Goal: Task Accomplishment & Management: Use online tool/utility

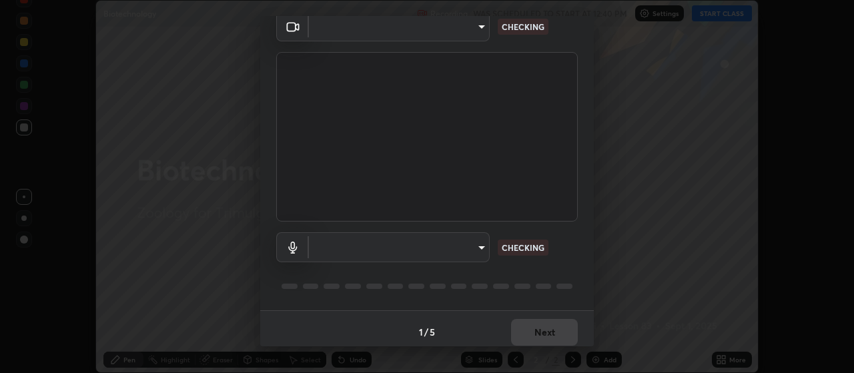
scroll to position [65, 0]
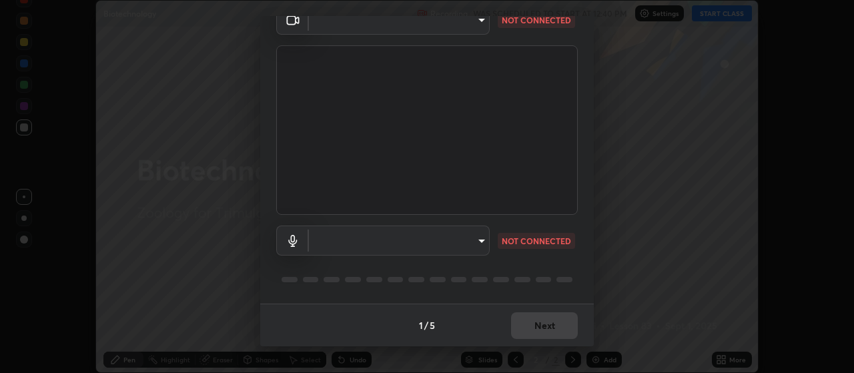
type input "c52127a40cbf279c8509d1fea9a6c4f1a5ad2dcd18f862b978adc8f20b04eebd"
type input "default"
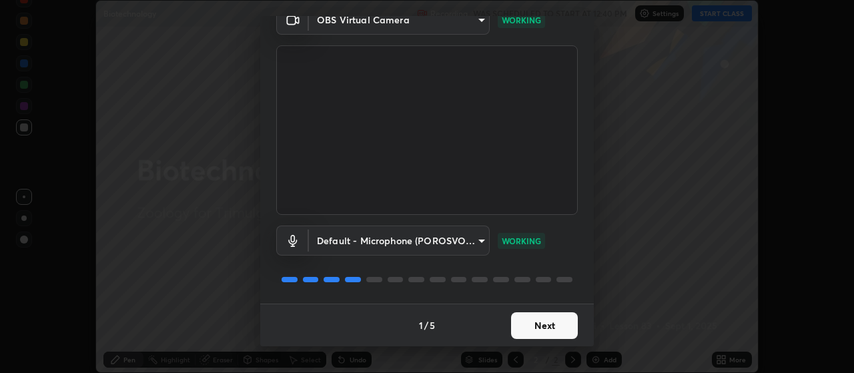
click at [540, 327] on button "Next" at bounding box center [544, 325] width 67 height 27
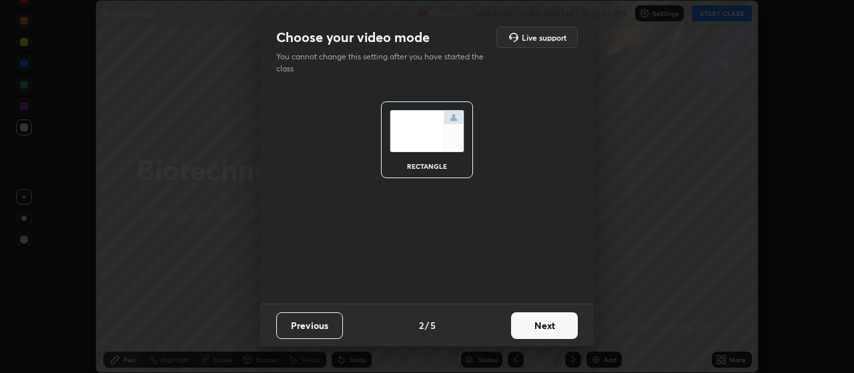
click at [537, 325] on button "Next" at bounding box center [544, 325] width 67 height 27
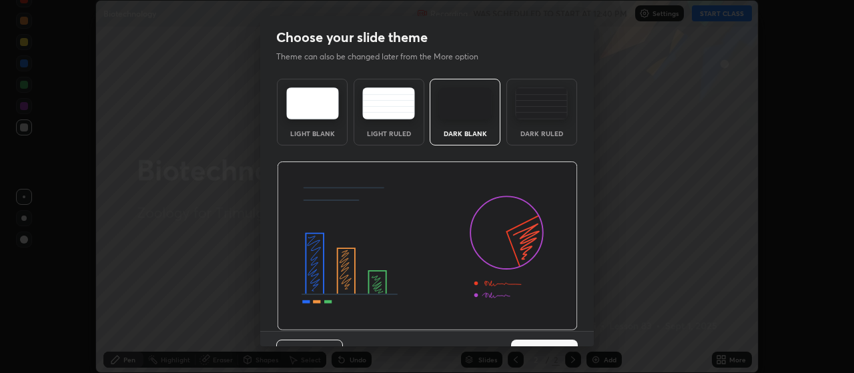
click at [537, 327] on img at bounding box center [427, 245] width 301 height 169
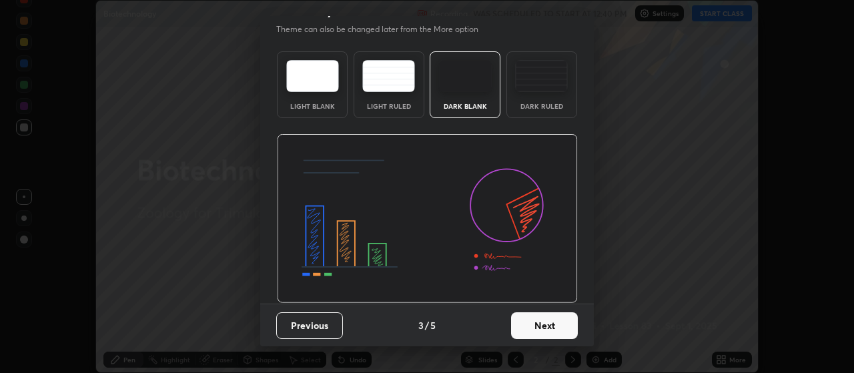
click at [529, 324] on button "Next" at bounding box center [544, 325] width 67 height 27
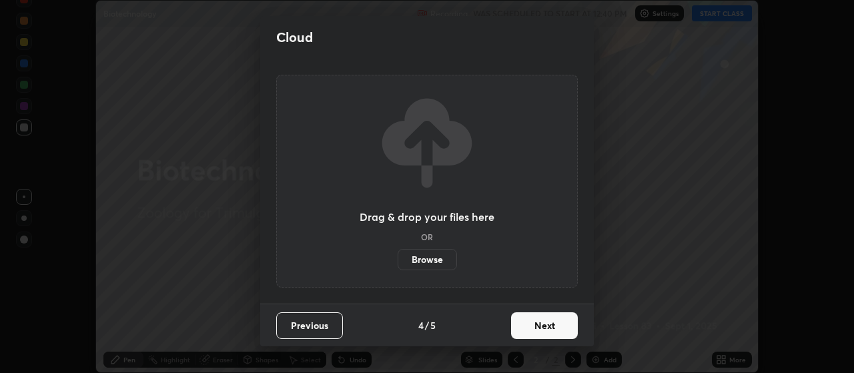
click at [524, 327] on button "Next" at bounding box center [544, 325] width 67 height 27
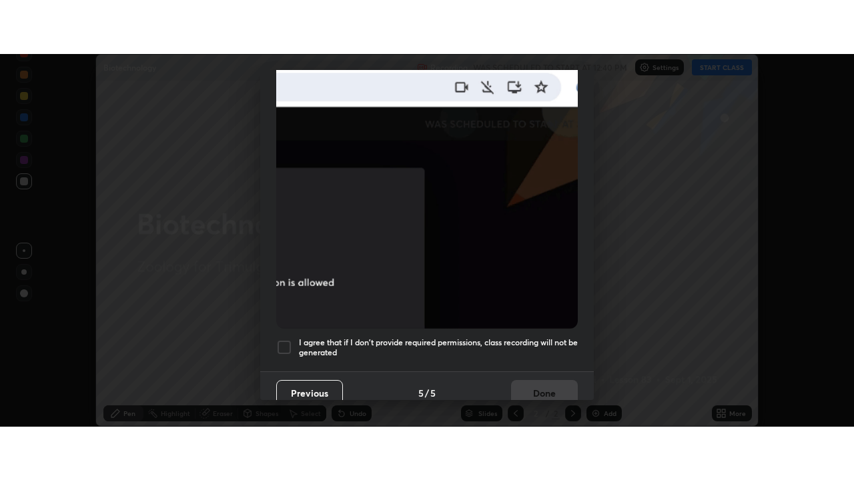
scroll to position [337, 0]
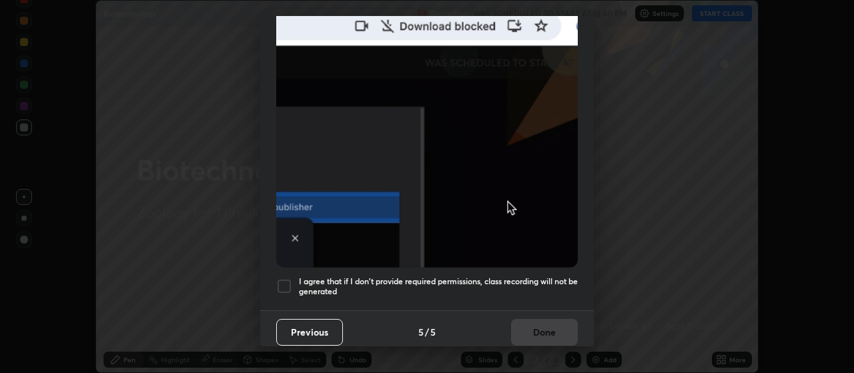
click at [412, 276] on h5 "I agree that if I don't provide required permissions, class recording will not …" at bounding box center [438, 286] width 279 height 21
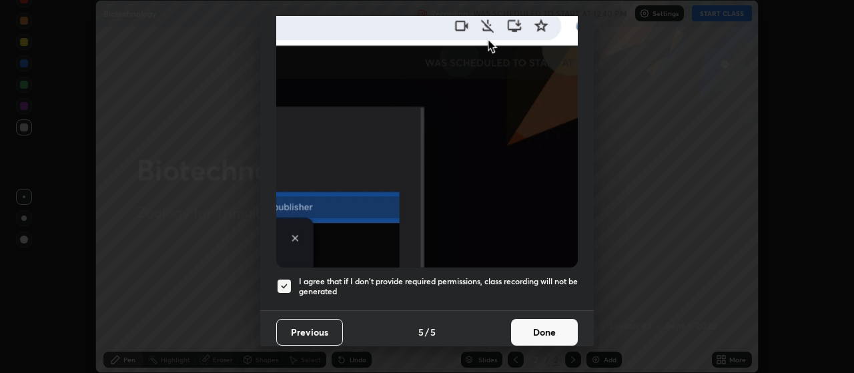
click at [534, 327] on button "Done" at bounding box center [544, 332] width 67 height 27
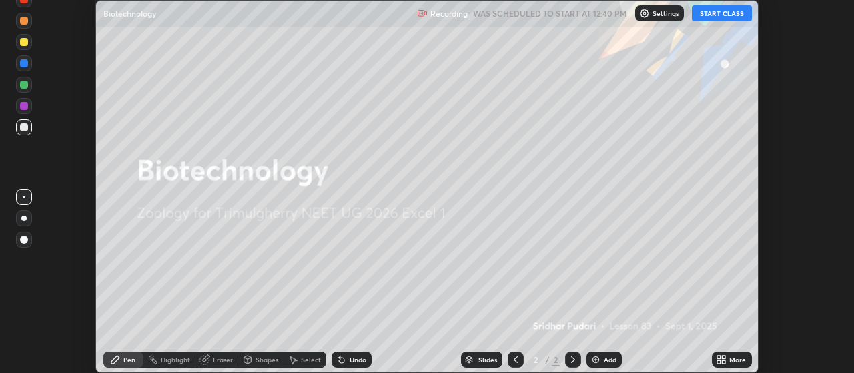
click at [708, 13] on button "START CLASS" at bounding box center [722, 13] width 60 height 16
click at [719, 362] on icon at bounding box center [718, 361] width 3 height 3
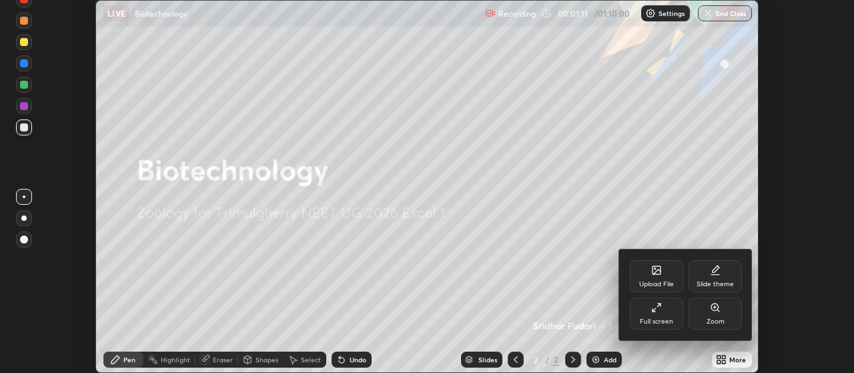
click at [645, 312] on div "Full screen" at bounding box center [656, 313] width 53 height 32
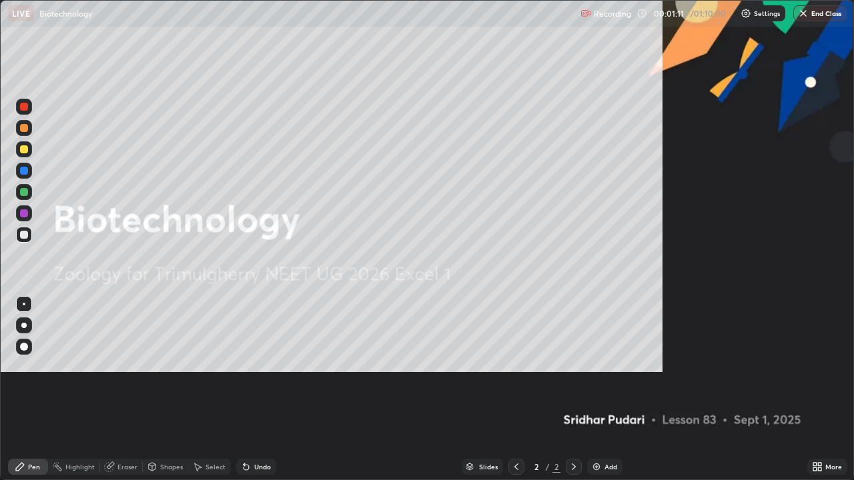
scroll to position [480, 854]
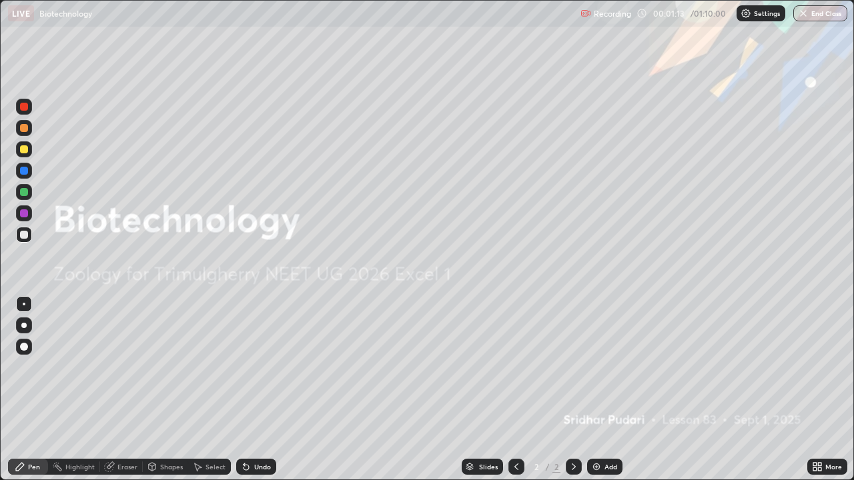
click at [600, 372] on img at bounding box center [596, 467] width 11 height 11
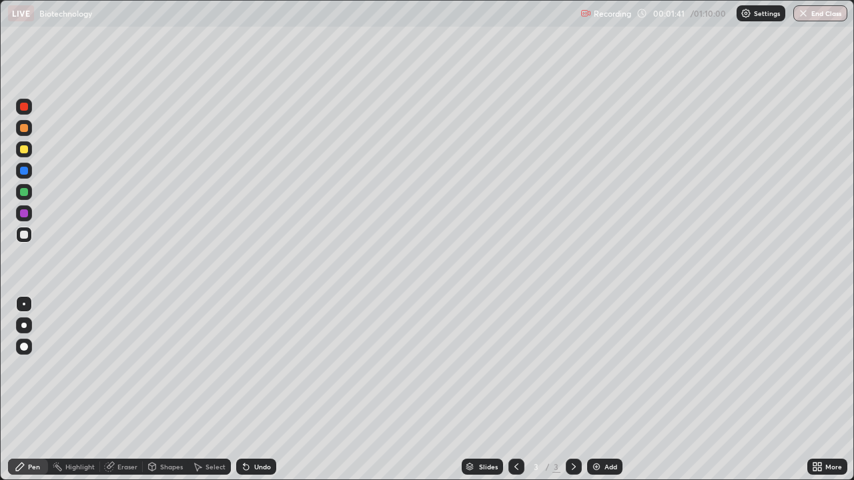
click at [25, 327] on div at bounding box center [23, 325] width 5 height 5
click at [269, 372] on div "Undo" at bounding box center [256, 467] width 40 height 16
click at [598, 372] on img at bounding box center [596, 467] width 11 height 11
click at [27, 128] on div at bounding box center [24, 128] width 8 height 8
click at [24, 151] on div at bounding box center [24, 149] width 8 height 8
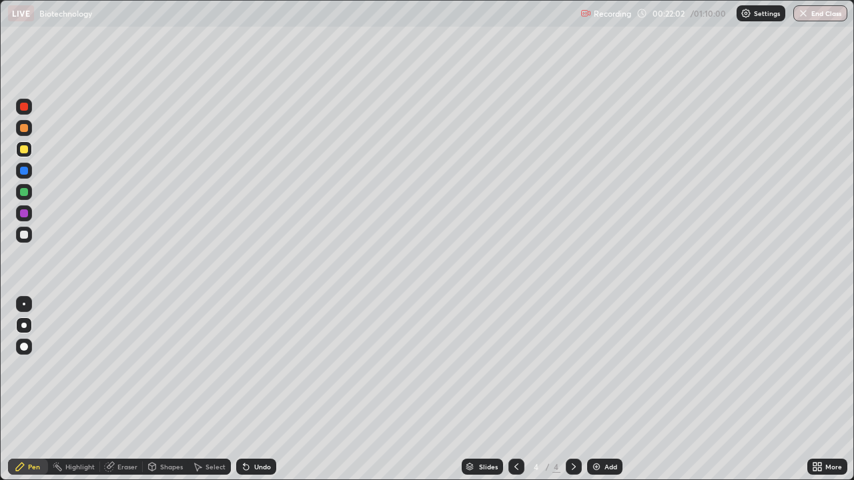
click at [23, 234] on div at bounding box center [24, 235] width 8 height 8
click at [29, 173] on div at bounding box center [24, 171] width 16 height 16
click at [29, 238] on div at bounding box center [24, 235] width 16 height 16
click at [255, 372] on div "Undo" at bounding box center [262, 467] width 17 height 7
click at [31, 171] on div at bounding box center [24, 171] width 16 height 16
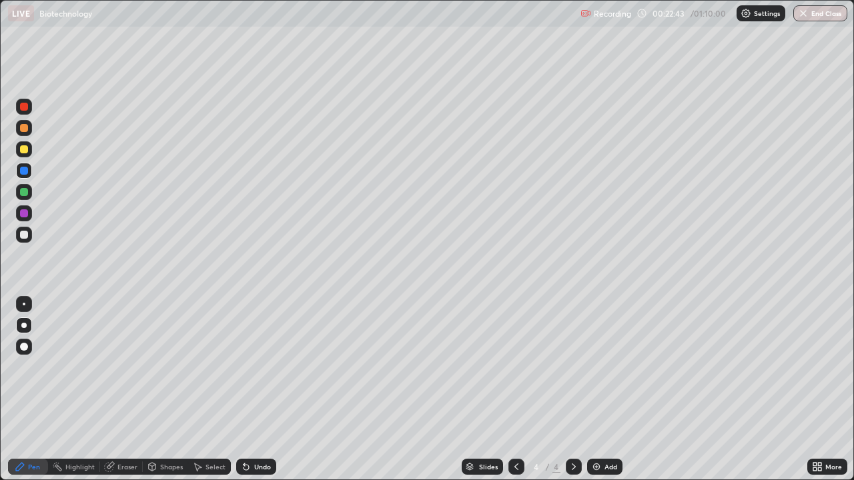
click at [25, 237] on div at bounding box center [24, 235] width 8 height 8
click at [25, 149] on div at bounding box center [24, 149] width 8 height 8
click at [26, 236] on div at bounding box center [24, 235] width 8 height 8
click at [28, 177] on div at bounding box center [24, 171] width 16 height 16
click at [27, 152] on div at bounding box center [24, 149] width 16 height 16
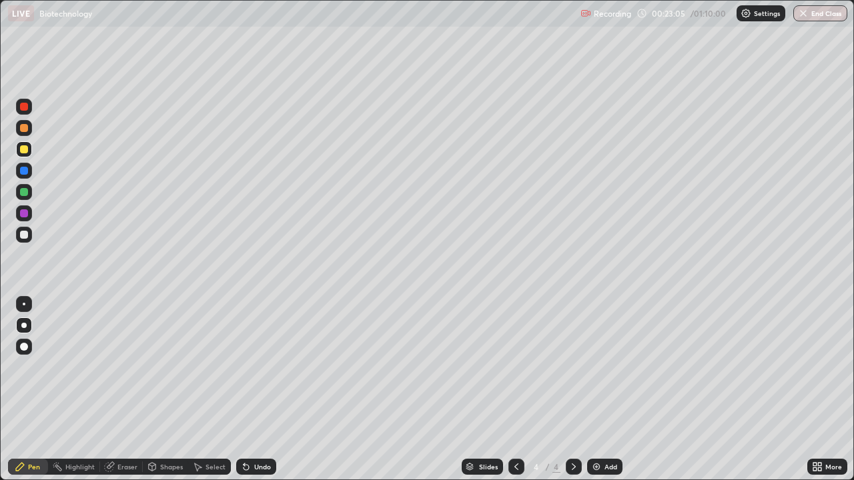
click at [25, 128] on div at bounding box center [24, 128] width 8 height 8
click at [29, 236] on div at bounding box center [24, 235] width 16 height 16
click at [249, 372] on icon at bounding box center [246, 467] width 11 height 11
click at [29, 235] on div at bounding box center [24, 235] width 16 height 16
click at [23, 176] on div at bounding box center [24, 171] width 16 height 16
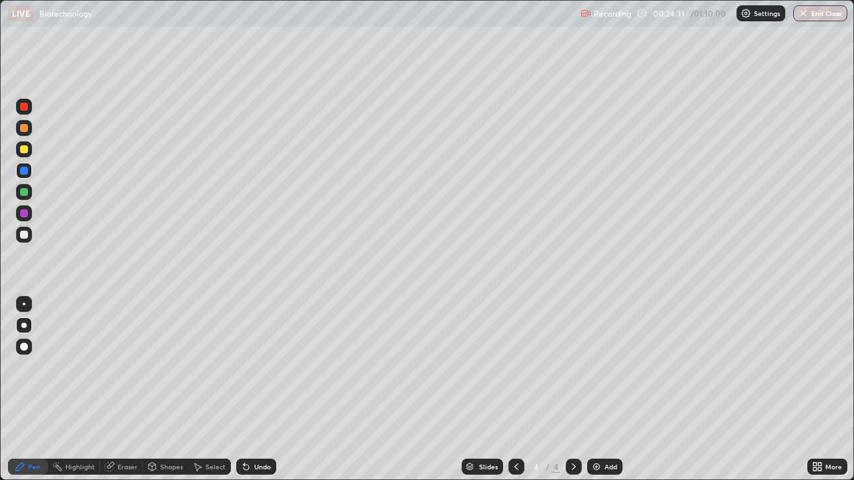
click at [25, 235] on div at bounding box center [24, 235] width 8 height 8
click at [606, 372] on div "Add" at bounding box center [610, 467] width 13 height 7
click at [25, 149] on div at bounding box center [24, 149] width 8 height 8
click at [597, 372] on img at bounding box center [596, 467] width 11 height 11
click at [509, 372] on div at bounding box center [516, 467] width 16 height 16
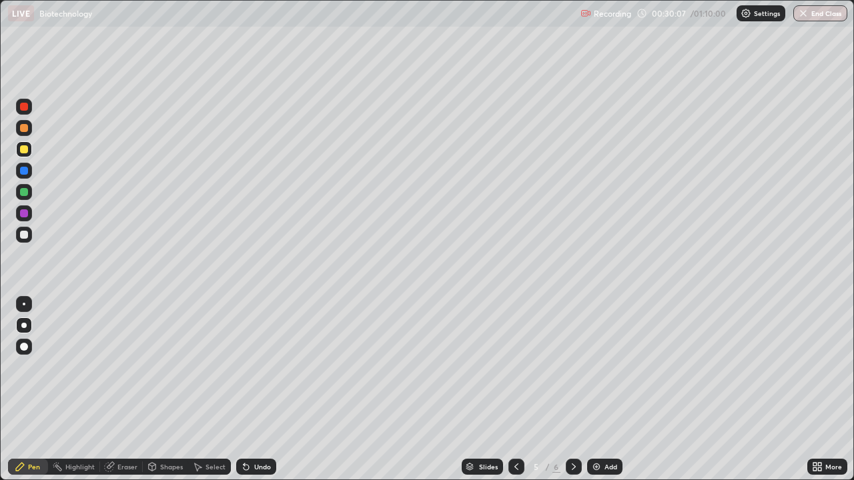
click at [253, 372] on div "Undo" at bounding box center [256, 467] width 40 height 16
click at [251, 372] on div "Undo" at bounding box center [256, 467] width 40 height 16
click at [27, 238] on div at bounding box center [24, 235] width 16 height 16
click at [244, 372] on icon at bounding box center [245, 467] width 5 height 5
click at [24, 151] on div at bounding box center [24, 149] width 8 height 8
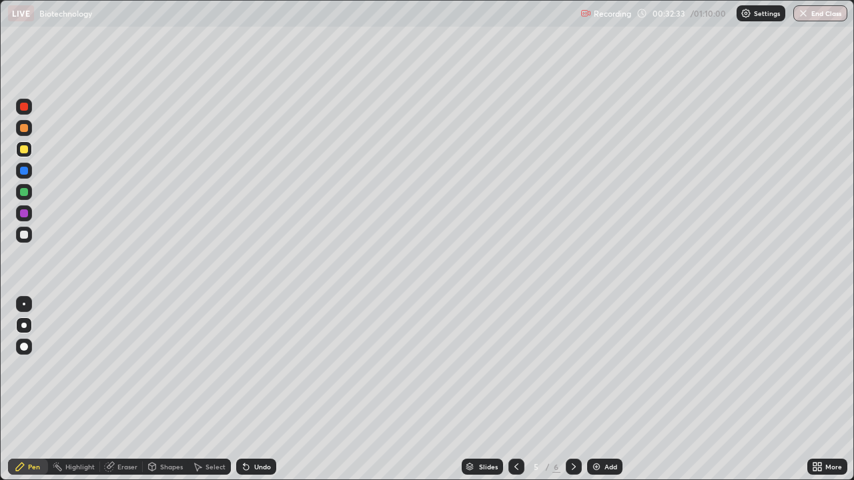
click at [25, 235] on div at bounding box center [24, 235] width 8 height 8
click at [259, 372] on div "Undo" at bounding box center [262, 467] width 17 height 7
click at [256, 372] on div "Undo" at bounding box center [262, 467] width 17 height 7
click at [257, 372] on div "Undo" at bounding box center [262, 467] width 17 height 7
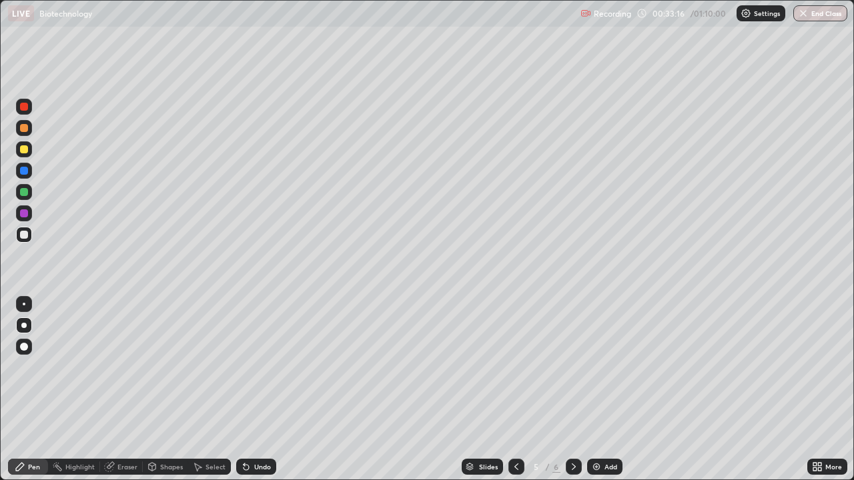
click at [262, 372] on div "Undo" at bounding box center [262, 467] width 17 height 7
click at [249, 372] on icon at bounding box center [246, 467] width 11 height 11
click at [252, 372] on div "Undo" at bounding box center [256, 467] width 40 height 16
click at [254, 372] on div "Undo" at bounding box center [262, 467] width 17 height 7
click at [255, 372] on div "Undo" at bounding box center [262, 467] width 17 height 7
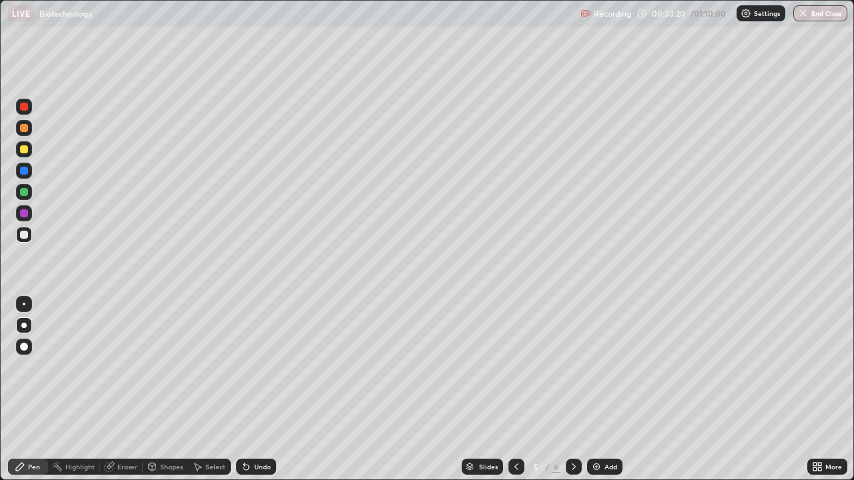
click at [256, 372] on div "Undo" at bounding box center [262, 467] width 17 height 7
click at [257, 372] on div "Undo" at bounding box center [262, 467] width 17 height 7
click at [258, 372] on div "Undo" at bounding box center [262, 467] width 17 height 7
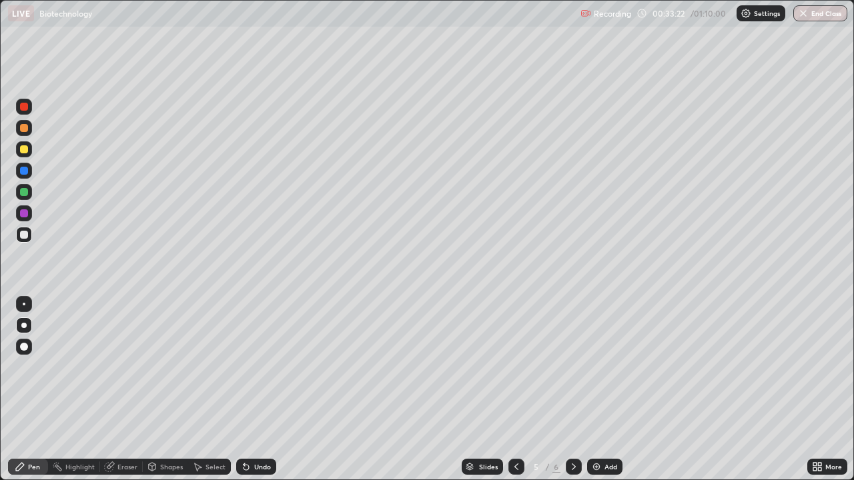
click at [254, 372] on div "Undo" at bounding box center [262, 467] width 17 height 7
click at [25, 143] on div at bounding box center [24, 149] width 16 height 16
click at [29, 240] on div at bounding box center [24, 235] width 16 height 16
click at [251, 372] on div "Undo" at bounding box center [256, 467] width 40 height 16
click at [254, 372] on div "Undo" at bounding box center [262, 467] width 17 height 7
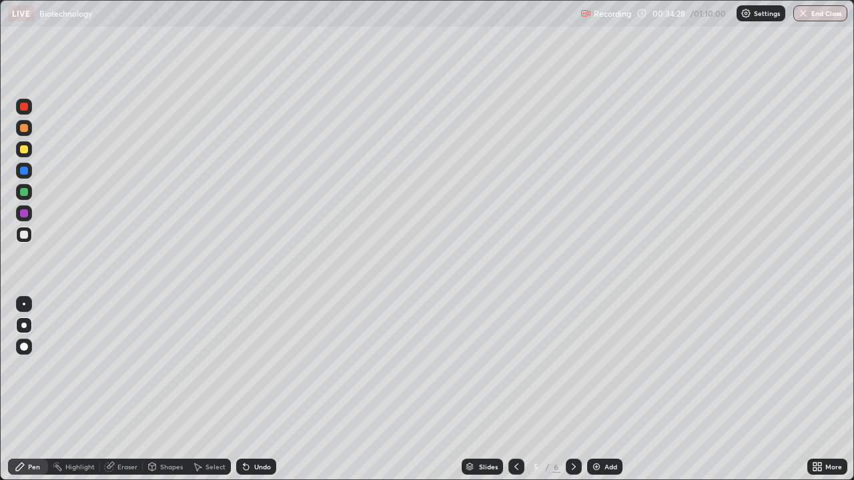
click at [253, 372] on div "Undo" at bounding box center [256, 467] width 40 height 16
click at [256, 372] on div "Undo" at bounding box center [256, 467] width 40 height 16
click at [522, 372] on div at bounding box center [516, 467] width 16 height 16
click at [572, 372] on icon at bounding box center [573, 467] width 11 height 11
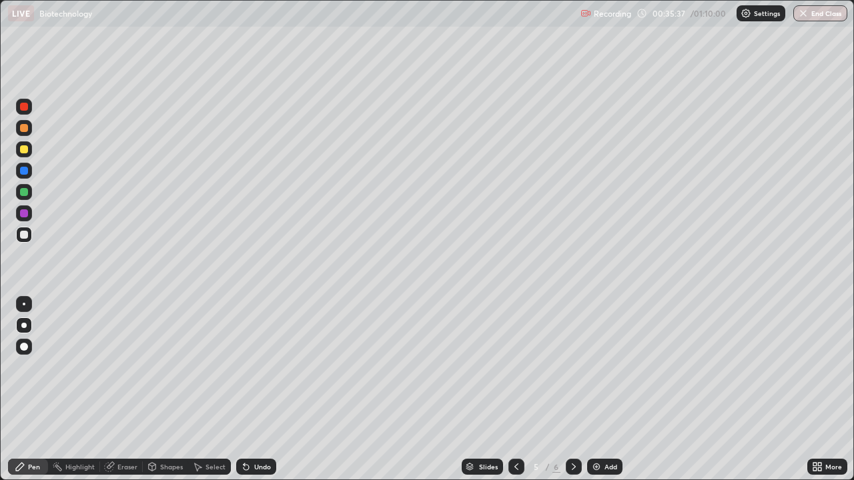
click at [25, 133] on div at bounding box center [24, 128] width 16 height 16
click at [25, 169] on div at bounding box center [24, 171] width 8 height 8
click at [514, 372] on icon at bounding box center [516, 467] width 11 height 11
click at [572, 372] on icon at bounding box center [573, 467] width 11 height 11
click at [597, 372] on img at bounding box center [596, 467] width 11 height 11
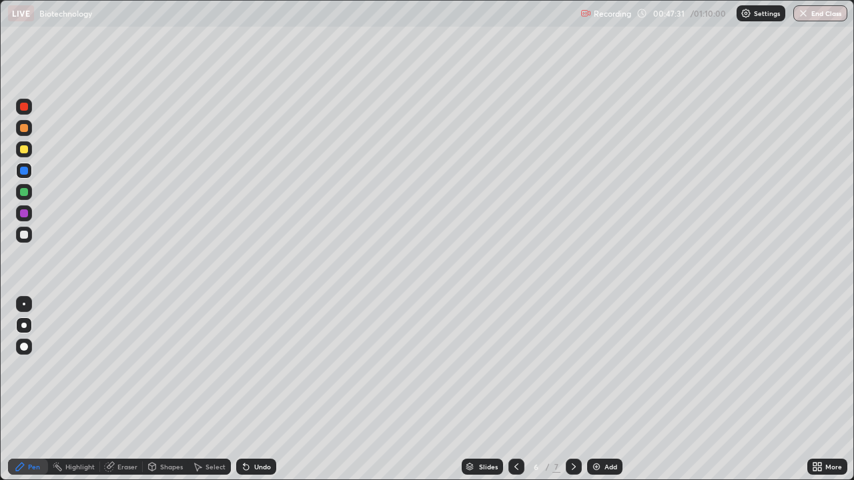
click at [24, 129] on div at bounding box center [24, 128] width 8 height 8
click at [27, 234] on div at bounding box center [24, 235] width 8 height 8
click at [26, 151] on div at bounding box center [24, 149] width 8 height 8
click at [24, 235] on div at bounding box center [24, 235] width 8 height 8
click at [243, 372] on icon at bounding box center [243, 464] width 1 height 1
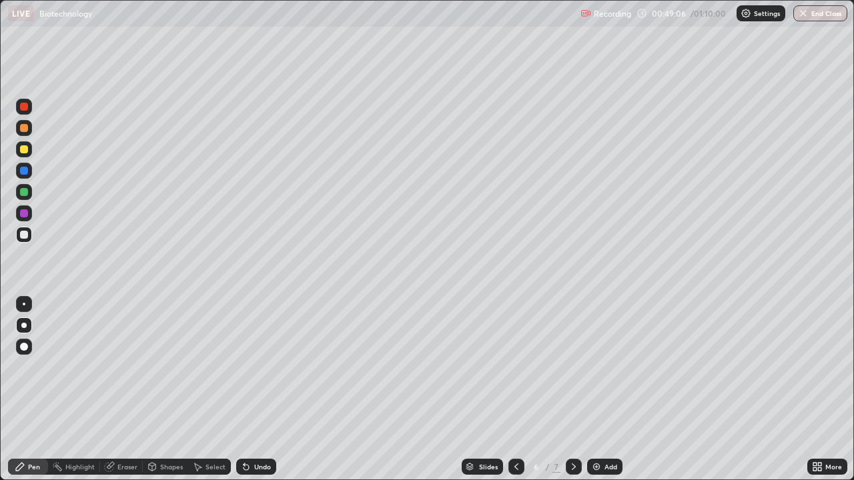
click at [258, 372] on div "Undo" at bounding box center [262, 467] width 17 height 7
click at [24, 155] on div at bounding box center [24, 149] width 16 height 16
click at [29, 235] on div at bounding box center [24, 235] width 16 height 16
click at [25, 145] on div at bounding box center [24, 149] width 8 height 8
click at [29, 235] on div at bounding box center [24, 235] width 16 height 16
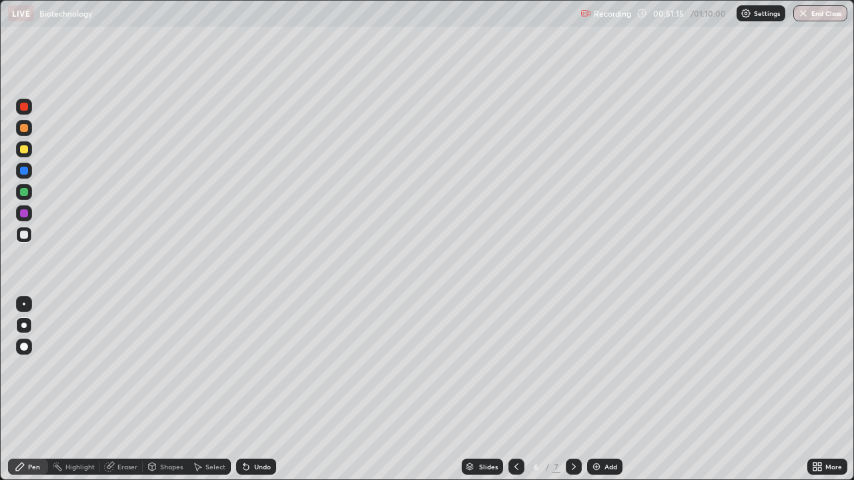
click at [21, 145] on div at bounding box center [24, 149] width 8 height 8
click at [29, 233] on div at bounding box center [24, 235] width 16 height 16
click at [121, 372] on div "Eraser" at bounding box center [127, 467] width 20 height 7
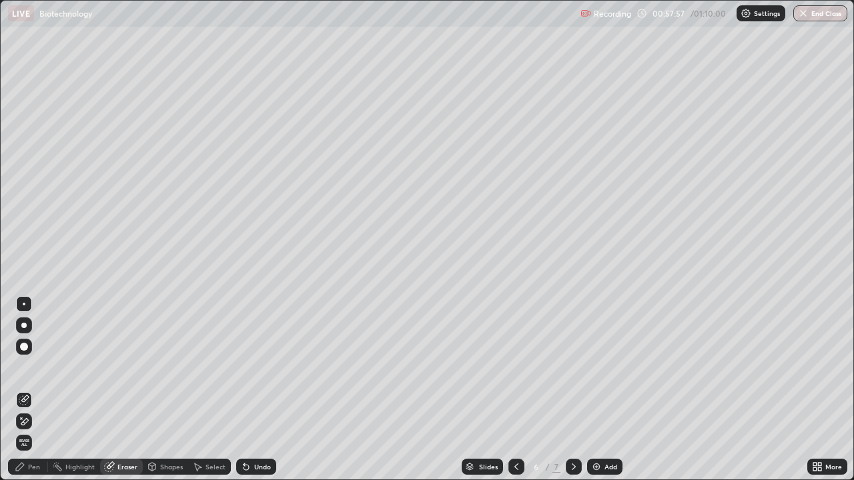
click at [32, 372] on div "Pen" at bounding box center [34, 467] width 12 height 7
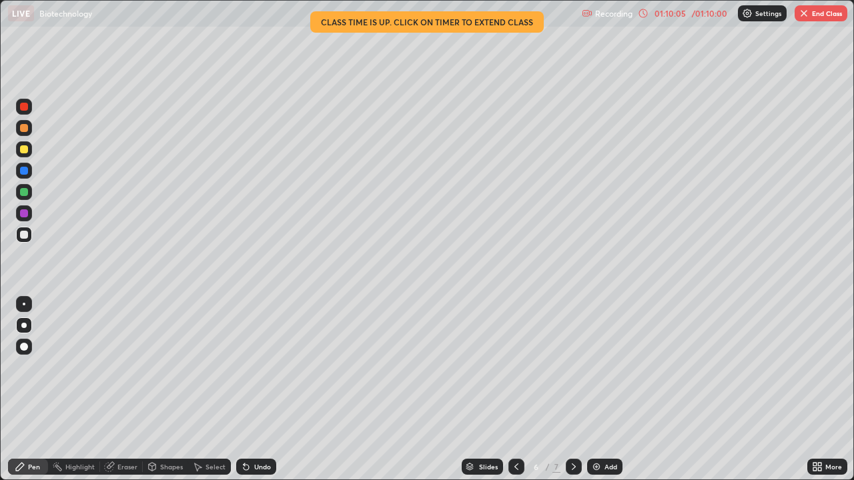
click at [824, 20] on button "End Class" at bounding box center [820, 13] width 53 height 16
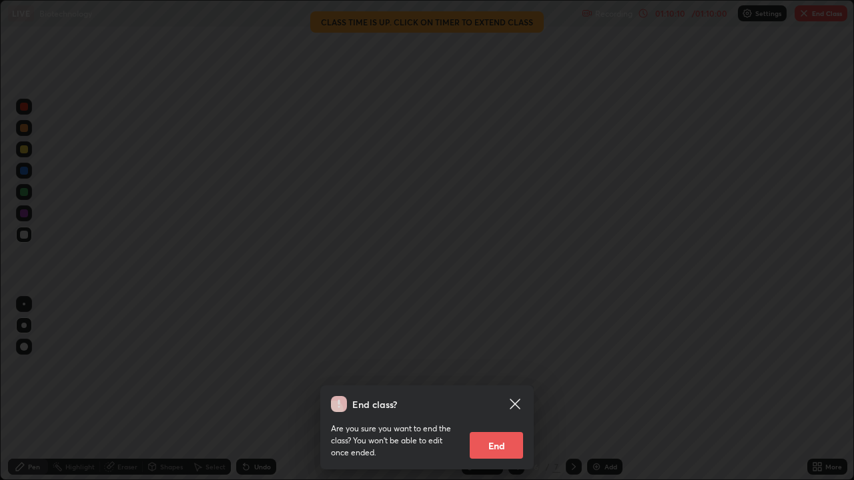
click at [749, 364] on div "End class? Are you sure you want to end the class? You won’t be able to edit on…" at bounding box center [427, 240] width 854 height 480
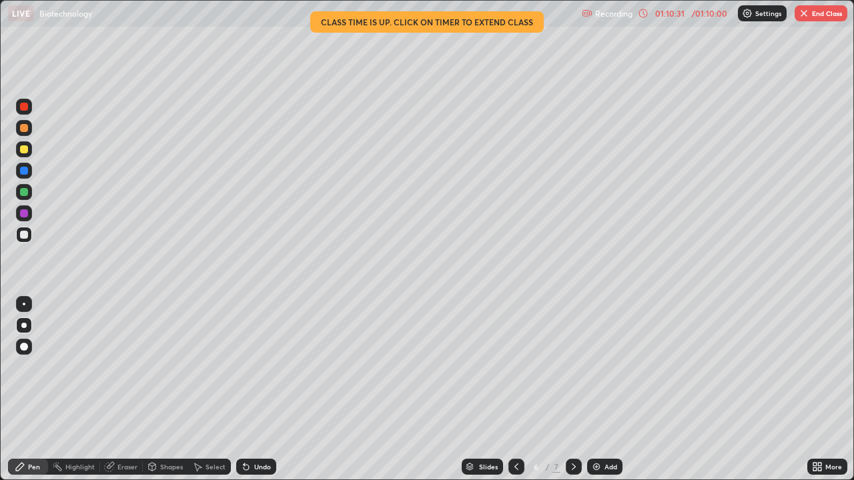
click at [824, 13] on button "End Class" at bounding box center [820, 13] width 53 height 16
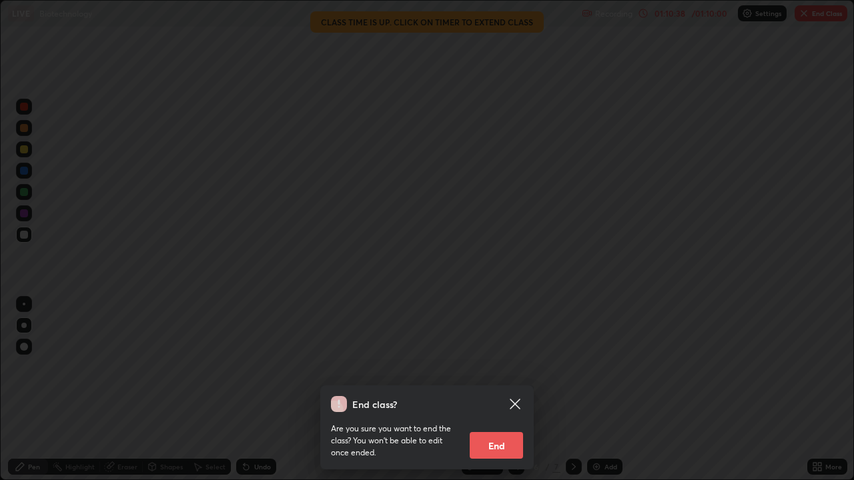
click at [517, 372] on icon at bounding box center [515, 404] width 10 height 10
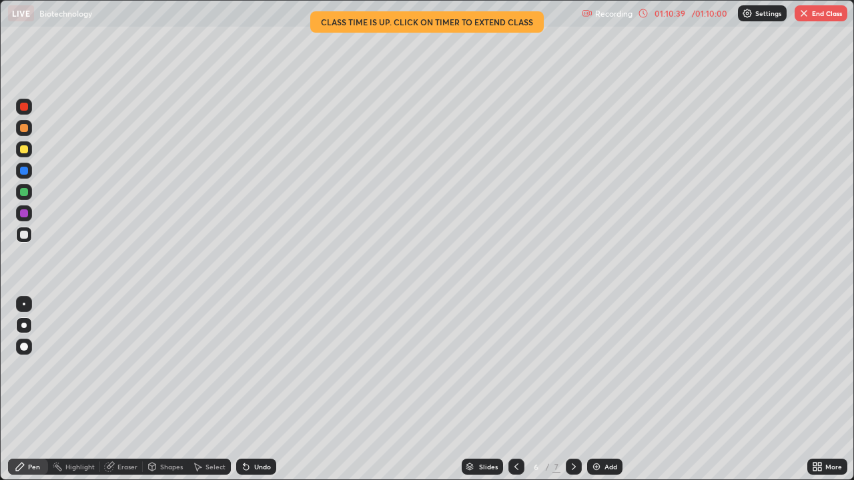
click at [518, 372] on div at bounding box center [427, 240] width 854 height 480
click at [824, 16] on button "End Class" at bounding box center [820, 13] width 53 height 16
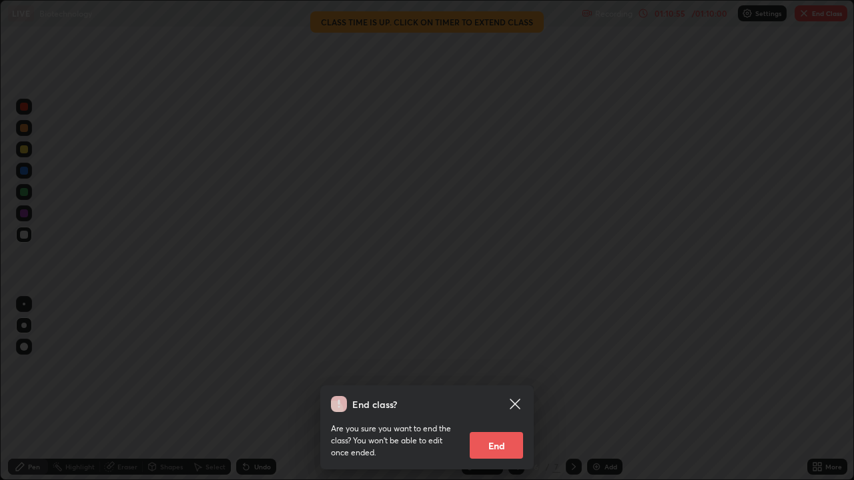
click at [500, 372] on button "End" at bounding box center [496, 445] width 53 height 27
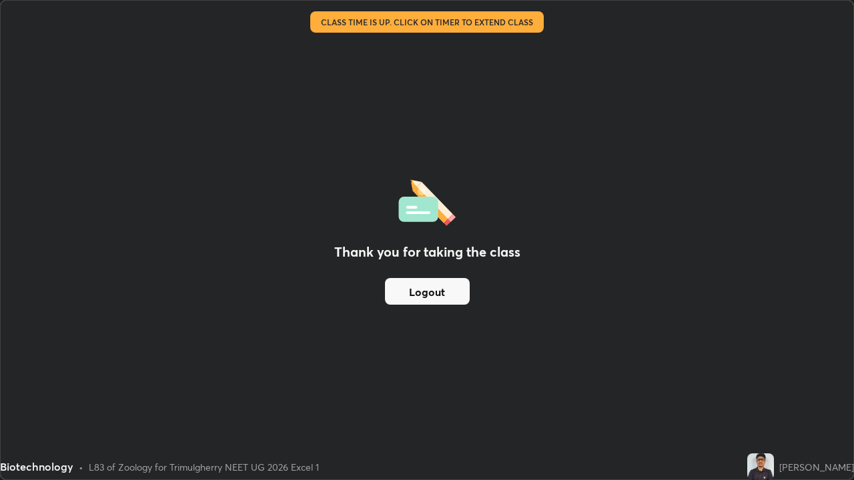
click at [495, 372] on div "Thank you for taking the class Logout" at bounding box center [427, 240] width 852 height 479
click at [424, 285] on button "Logout" at bounding box center [427, 291] width 85 height 27
